Goal: Task Accomplishment & Management: Use online tool/utility

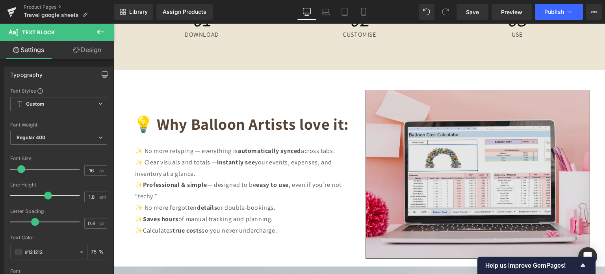
scroll to position [3103, 0]
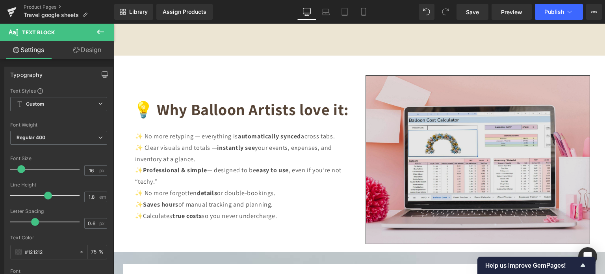
click at [449, 143] on img at bounding box center [478, 159] width 225 height 169
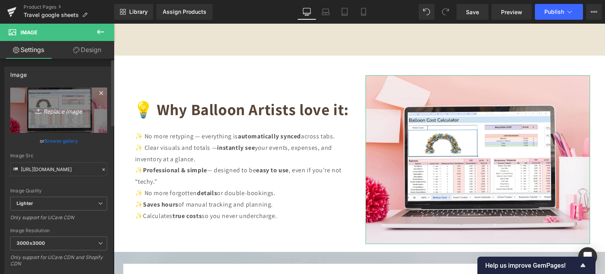
click at [54, 113] on icon "Replace Image" at bounding box center [58, 110] width 63 height 10
type input "C:\fakepath\Creative SITEVEE (88).jpg"
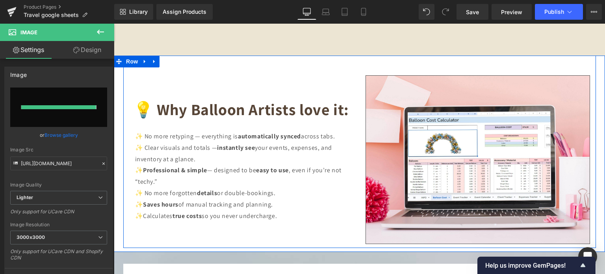
type input "[URL][DOMAIN_NAME]"
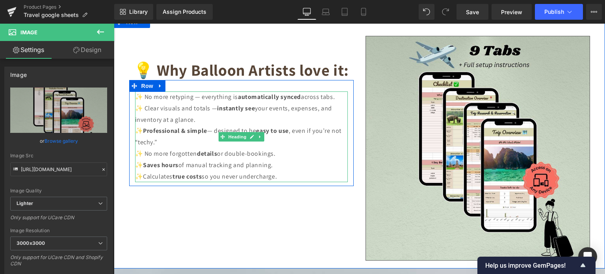
scroll to position [3260, 0]
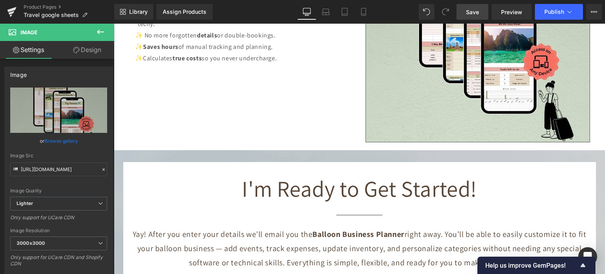
click at [478, 8] on span "Save" at bounding box center [472, 12] width 13 height 8
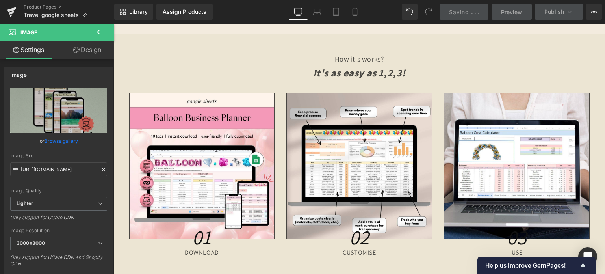
scroll to position [2866, 0]
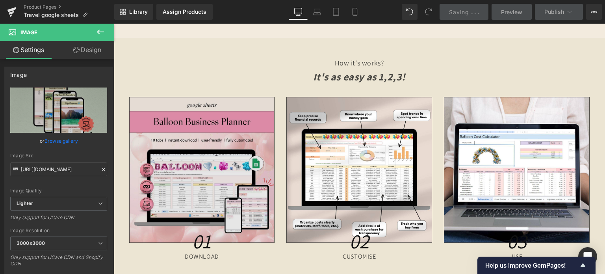
click at [203, 164] on div "Image" at bounding box center [202, 170] width 146 height 146
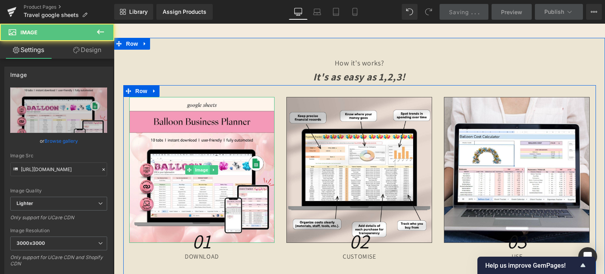
click at [199, 166] on span "Image" at bounding box center [202, 169] width 17 height 9
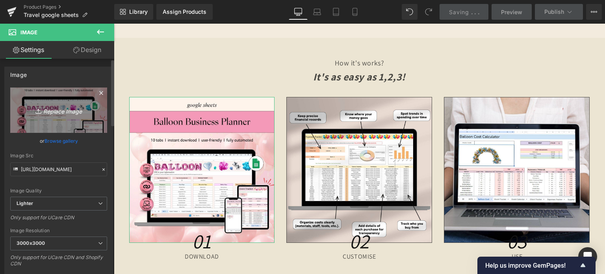
click at [74, 103] on link "Replace Image" at bounding box center [58, 109] width 97 height 45
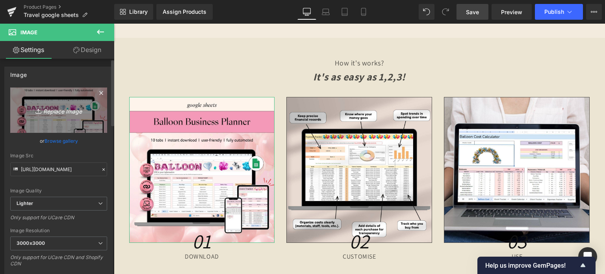
type input "C:\fakepath\24.jpg"
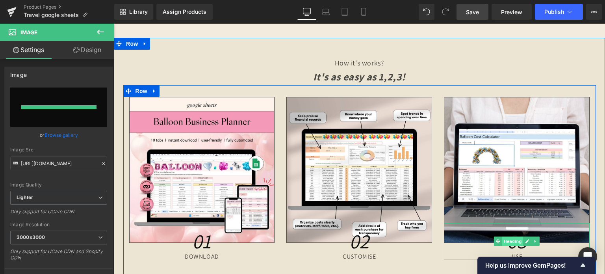
type input "[URL][DOMAIN_NAME]"
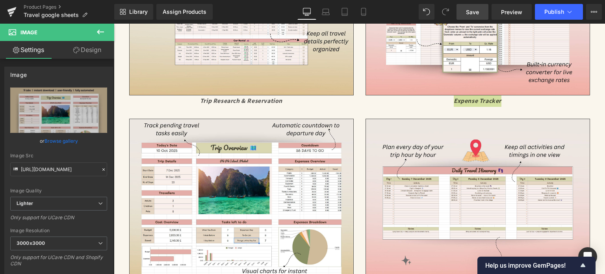
scroll to position [1842, 0]
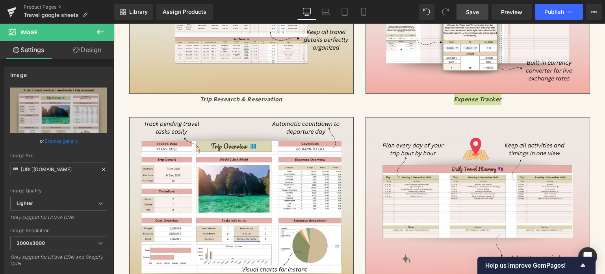
click at [470, 10] on span "Save" at bounding box center [472, 12] width 13 height 8
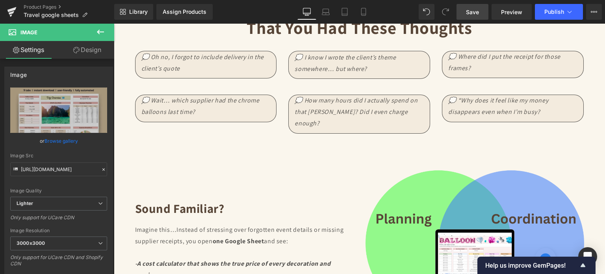
scroll to position [1093, 0]
